Goal: Task Accomplishment & Management: Use online tool/utility

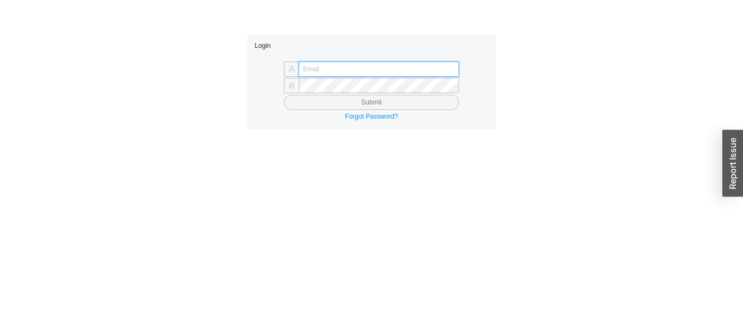
type input "issac@asbathnj.com"
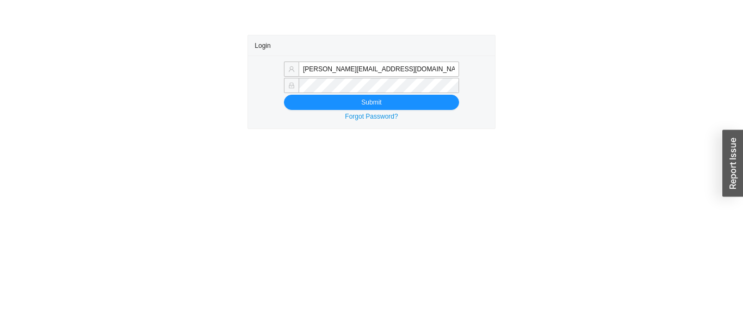
click at [284, 95] on button "Submit" at bounding box center [371, 102] width 175 height 15
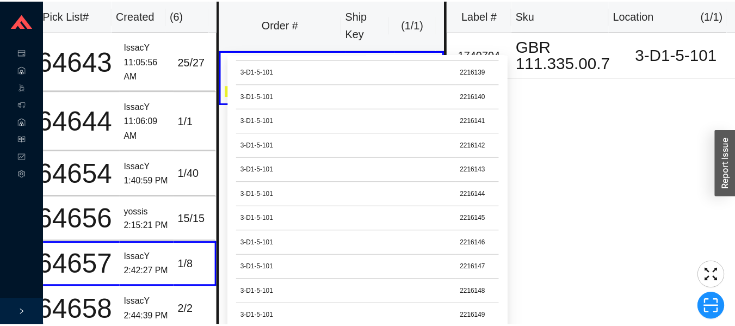
scroll to position [1201, 0]
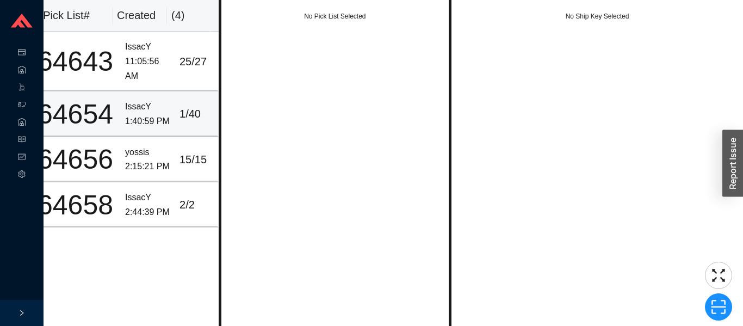
click at [125, 103] on div "IssacY" at bounding box center [148, 107] width 46 height 15
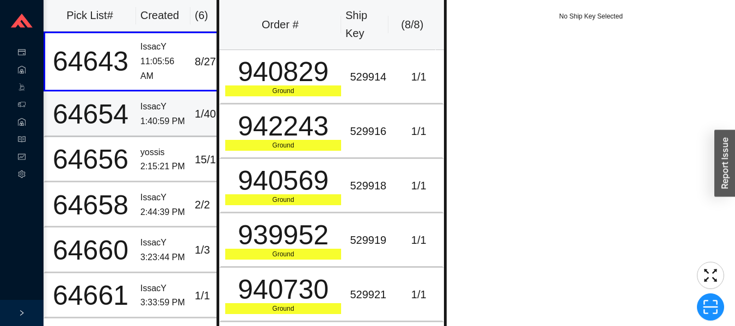
scroll to position [0, 26]
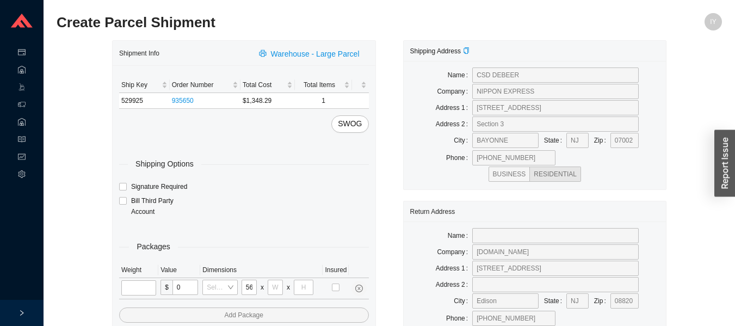
scroll to position [0, 1]
type input "56"
type input "28"
type input "8"
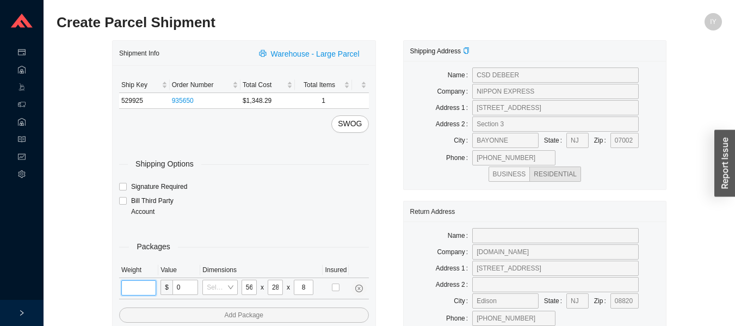
click at [134, 285] on input "tel" at bounding box center [138, 287] width 35 height 15
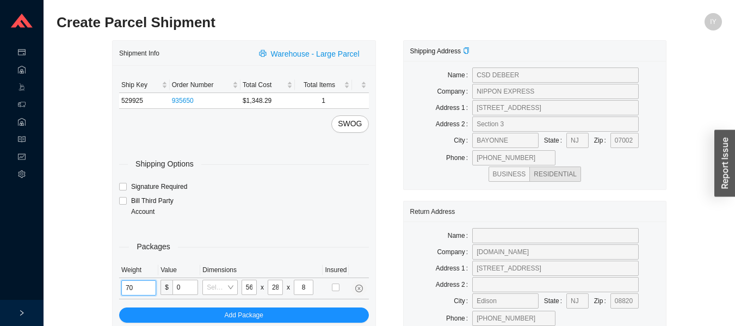
type input "70"
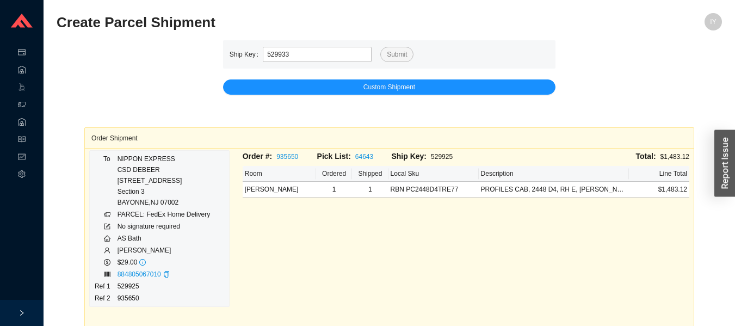
type input "529933"
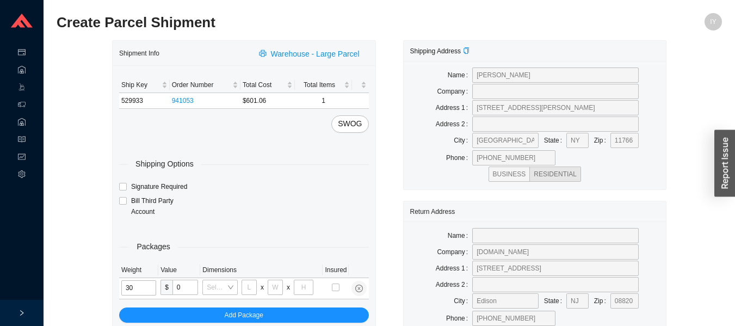
type input "30"
click at [249, 285] on input "tel" at bounding box center [249, 287] width 15 height 15
type input "38"
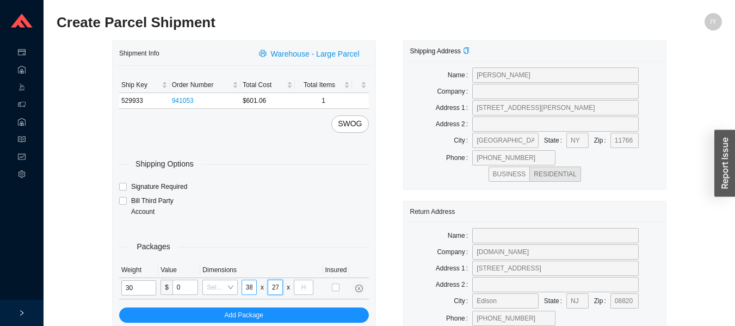
type input "27"
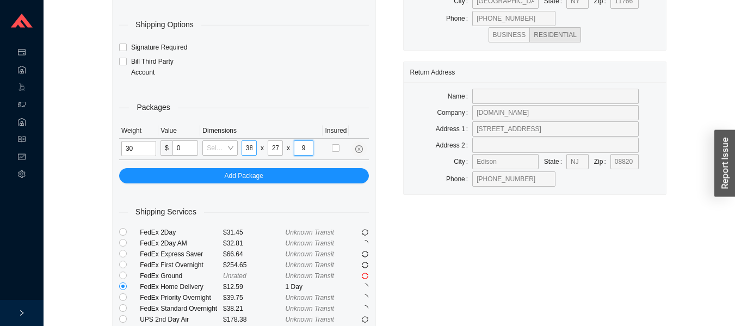
scroll to position [139, 0]
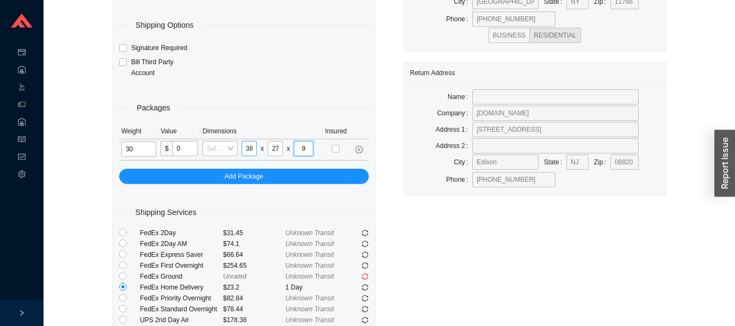
type input "9"
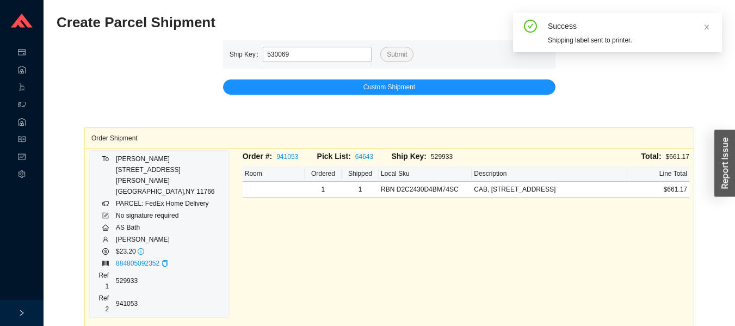
type input "530069"
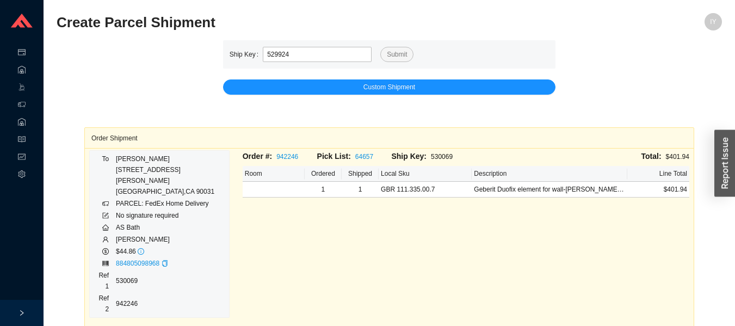
type input "529924"
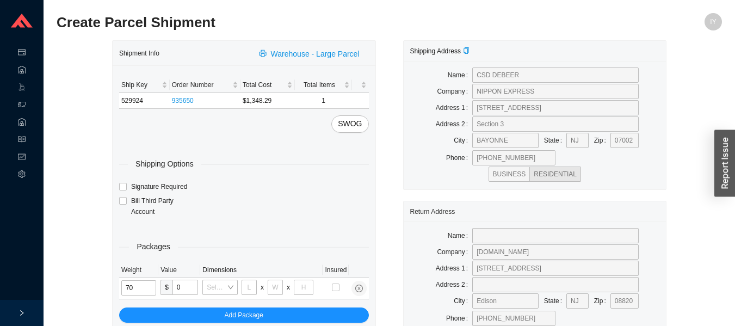
type input "70"
click at [249, 286] on input "tel" at bounding box center [249, 287] width 15 height 15
type input "56"
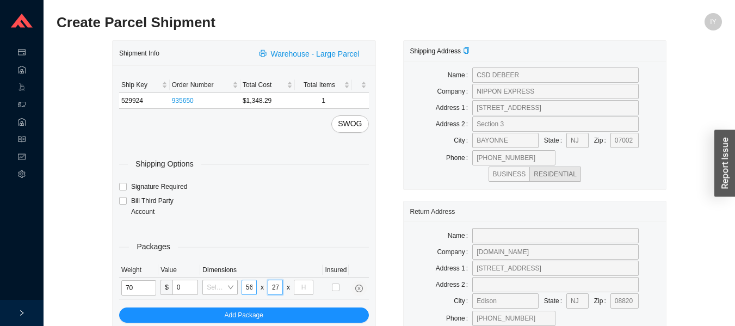
type input "27"
type input "8"
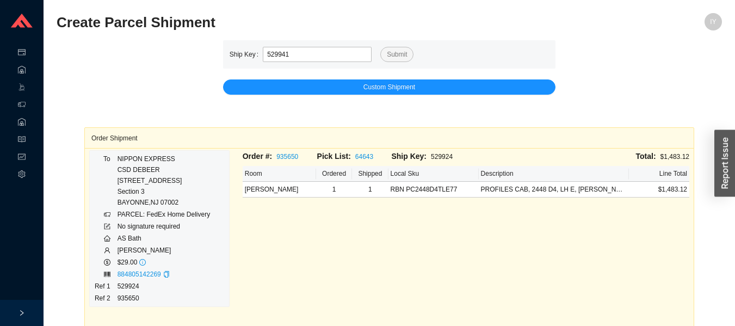
type input "529941"
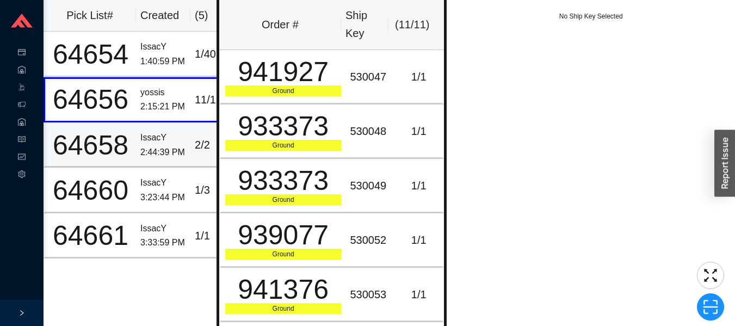
scroll to position [0, 26]
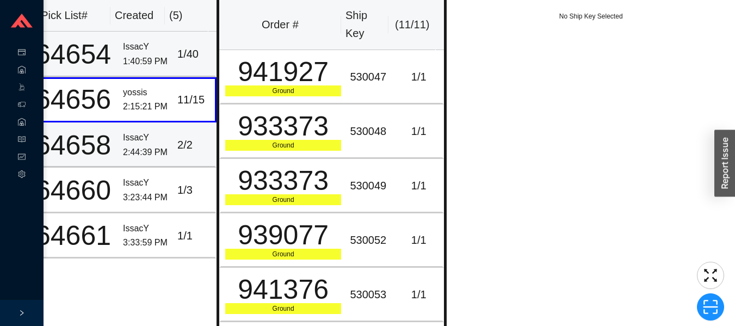
click at [119, 57] on td "IssacY 1:40:59 PM" at bounding box center [146, 54] width 54 height 45
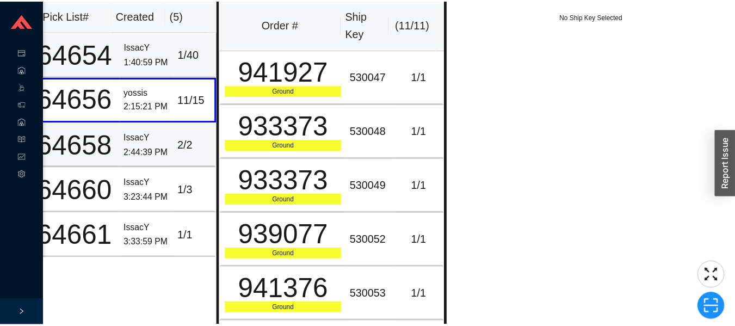
scroll to position [0, 23]
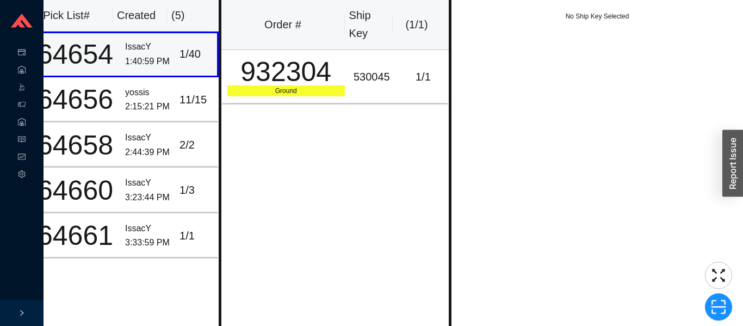
click at [292, 82] on div "932304" at bounding box center [286, 71] width 118 height 27
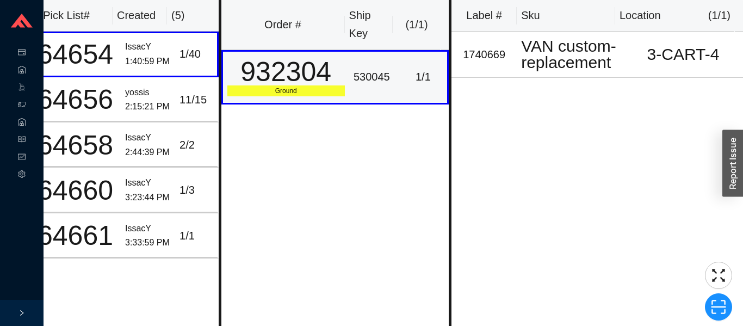
click at [121, 91] on td "yossis 2:15:21 PM" at bounding box center [148, 99] width 54 height 45
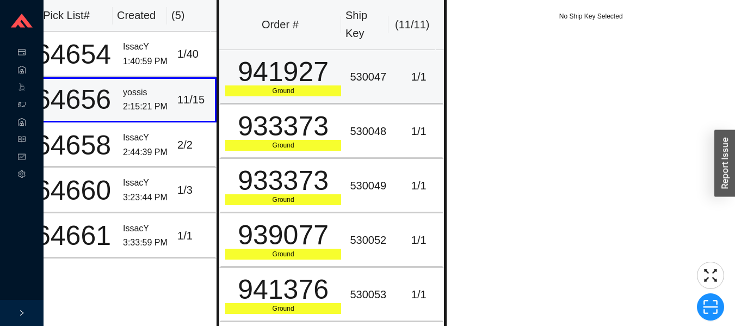
click at [282, 90] on div "Ground" at bounding box center [283, 90] width 116 height 11
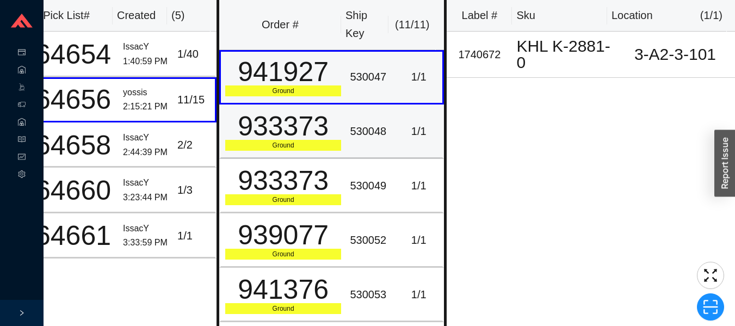
click at [298, 146] on div "Ground" at bounding box center [283, 145] width 116 height 11
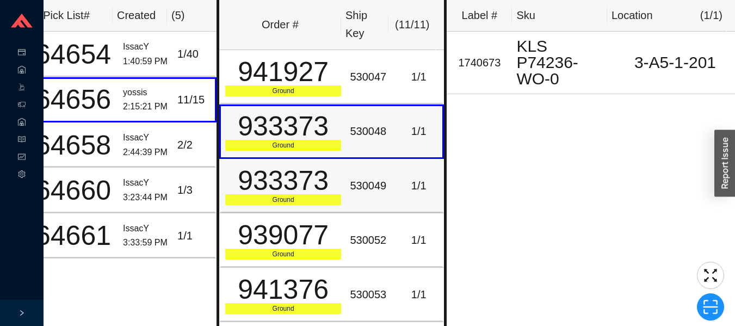
click at [305, 193] on div "933373" at bounding box center [283, 180] width 116 height 27
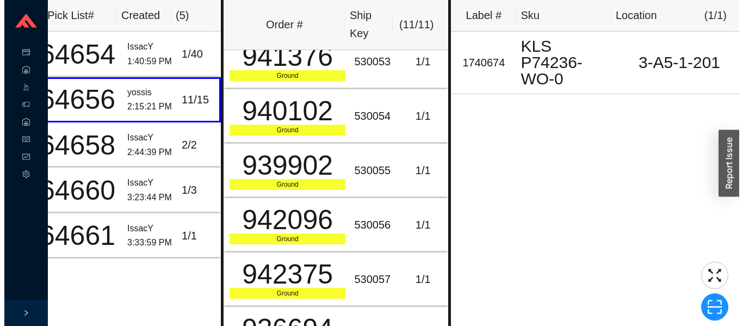
scroll to position [305, 0]
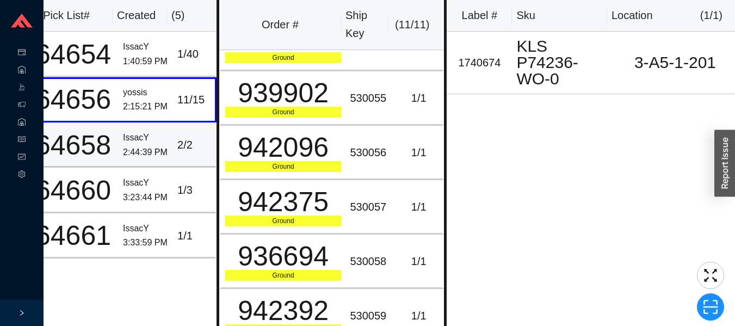
click at [139, 152] on div "2:44:39 PM" at bounding box center [146, 152] width 46 height 15
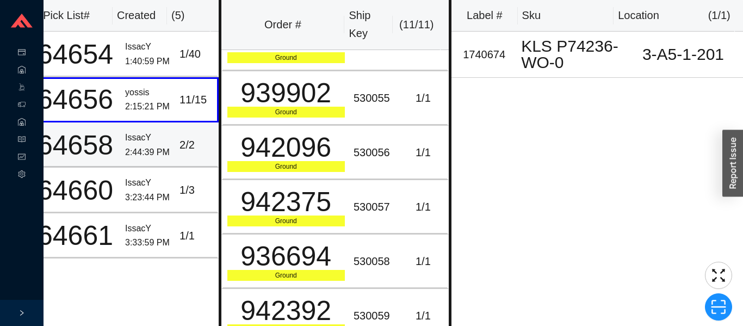
scroll to position [0, 0]
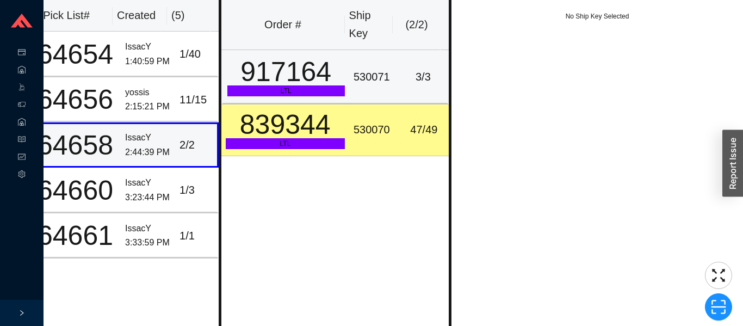
click at [272, 69] on div "917164" at bounding box center [286, 71] width 118 height 27
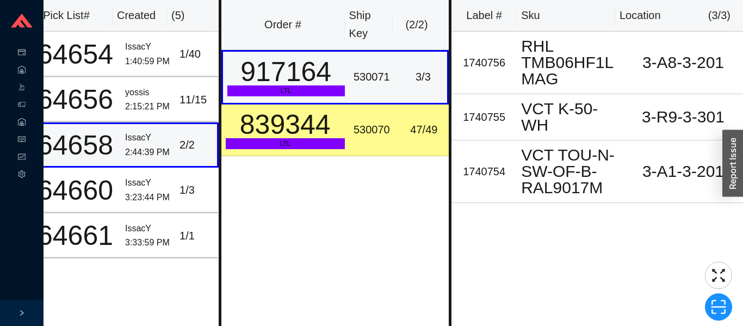
click at [130, 160] on td "IssacY 2:44:39 PM" at bounding box center [148, 144] width 54 height 45
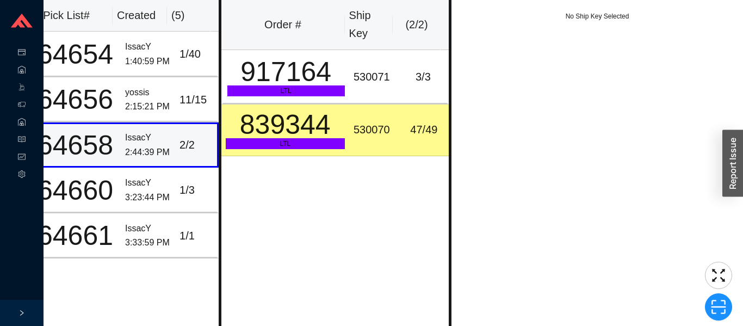
click at [151, 199] on div "3:23:44 PM" at bounding box center [148, 197] width 46 height 15
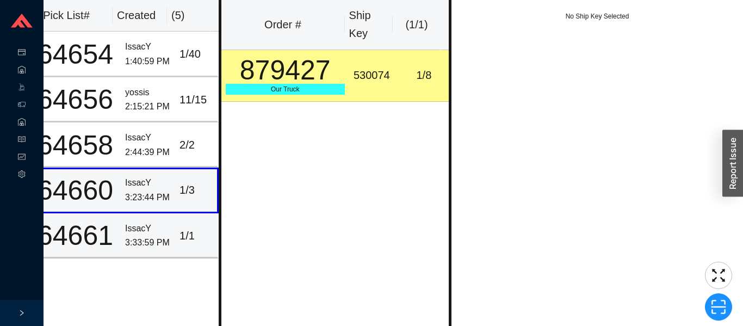
click at [158, 245] on div "3:33:59 PM" at bounding box center [148, 243] width 46 height 15
